Goal: Obtain resource: Obtain resource

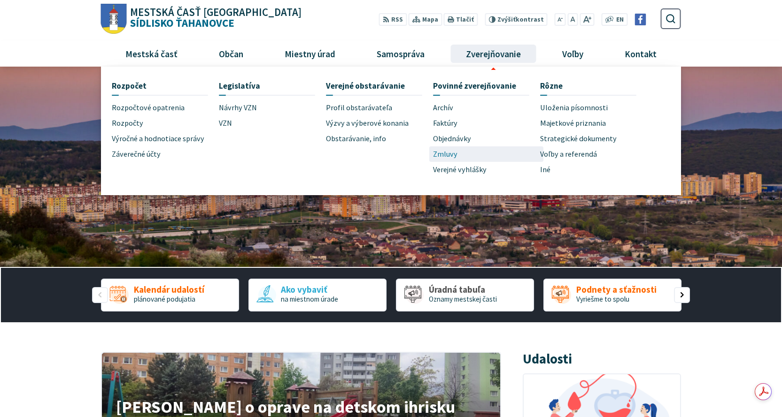
click at [445, 153] on span "Zmluvy" at bounding box center [445, 153] width 24 height 15
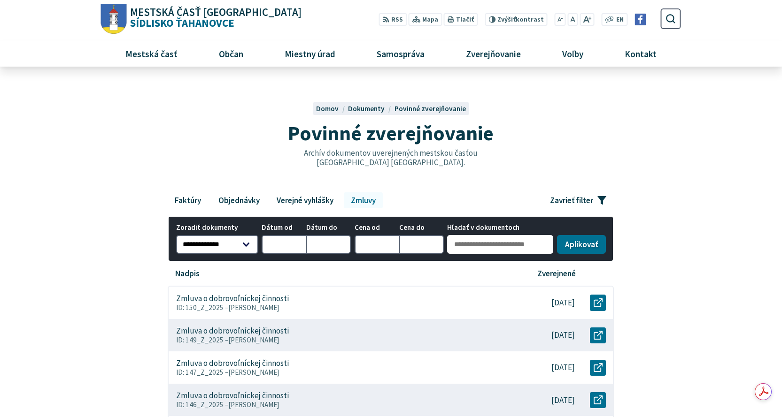
click at [479, 238] on input "Hľadať v dokumentoch" at bounding box center [500, 244] width 106 height 19
type input "***"
click at [569, 250] on button "Aplikovať vybrané filtre" at bounding box center [581, 243] width 49 height 19
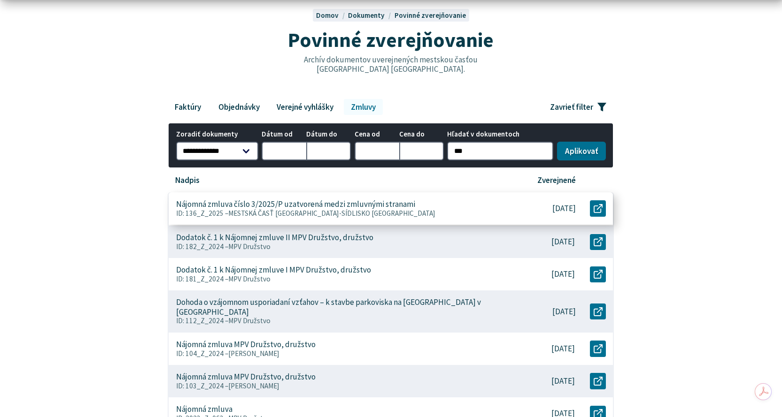
scroll to position [94, 0]
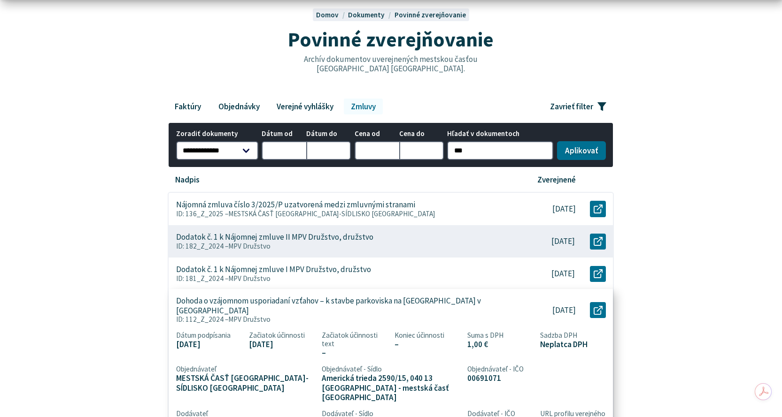
click at [341, 303] on p "Dohoda o vzájomnom usporiadaní vzťahov – k stavbe parkoviska na Berlínskej ulic…" at bounding box center [342, 306] width 333 height 19
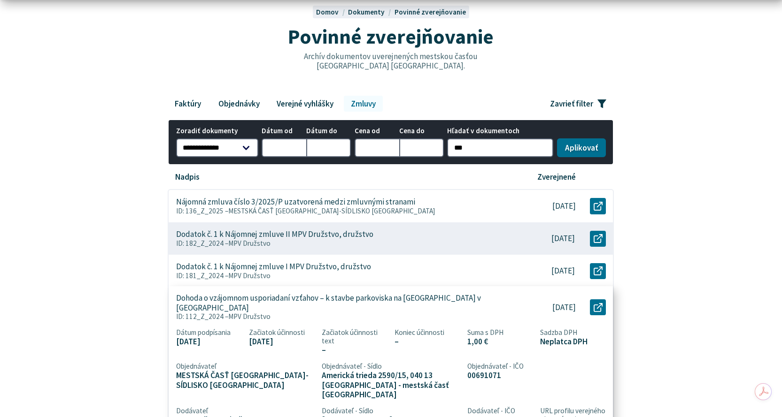
scroll to position [282, 0]
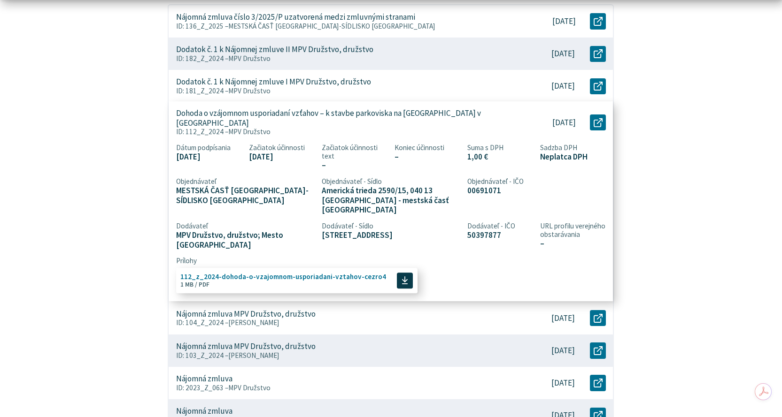
click at [268, 269] on span "112_z_2024-dohoda-o-vzajomnom-usporiadani-vztahov-cezro4 Veľkosť a typ súboru 1…" at bounding box center [283, 280] width 206 height 22
